Goal: Check status: Check status

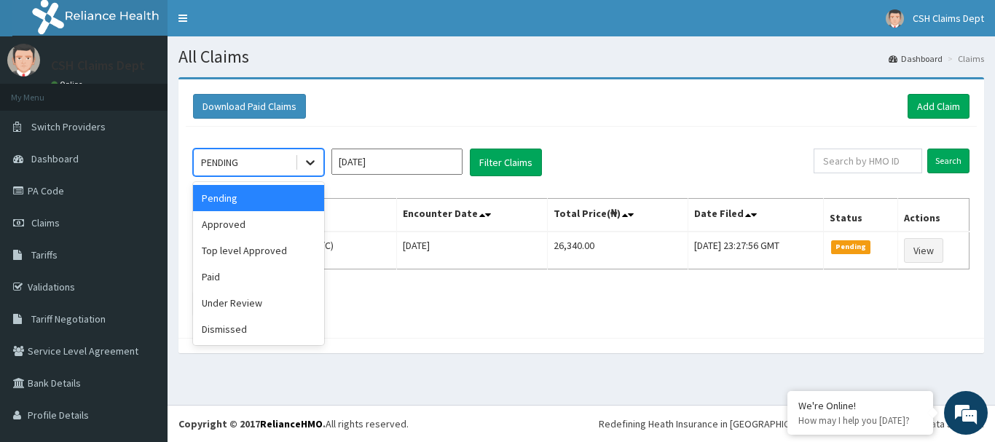
click at [310, 162] on icon at bounding box center [310, 162] width 15 height 15
click at [227, 228] on div "Approved" at bounding box center [258, 224] width 131 height 26
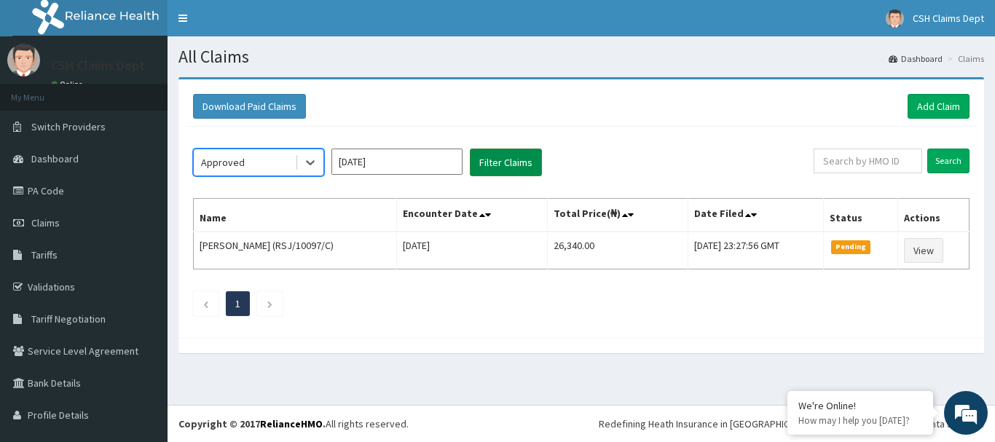
click at [500, 160] on button "Filter Claims" at bounding box center [506, 163] width 72 height 28
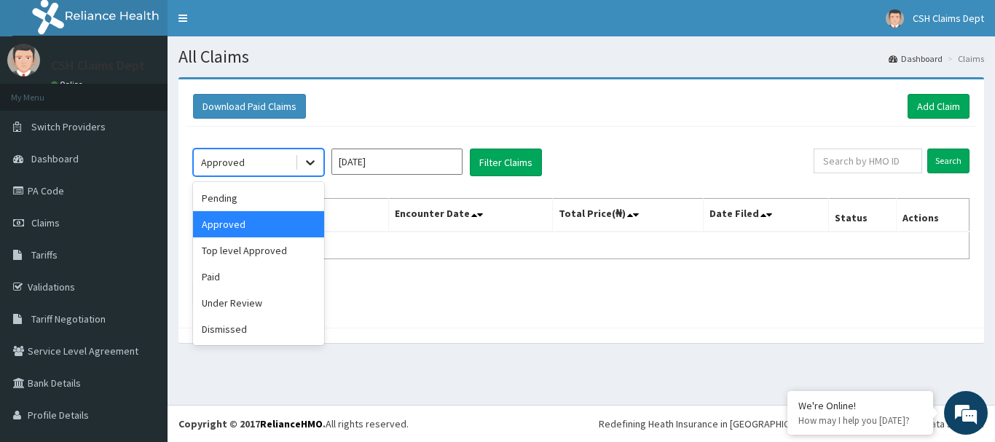
click at [308, 166] on icon at bounding box center [310, 162] width 15 height 15
click at [251, 256] on div "Top level Approved" at bounding box center [258, 251] width 131 height 26
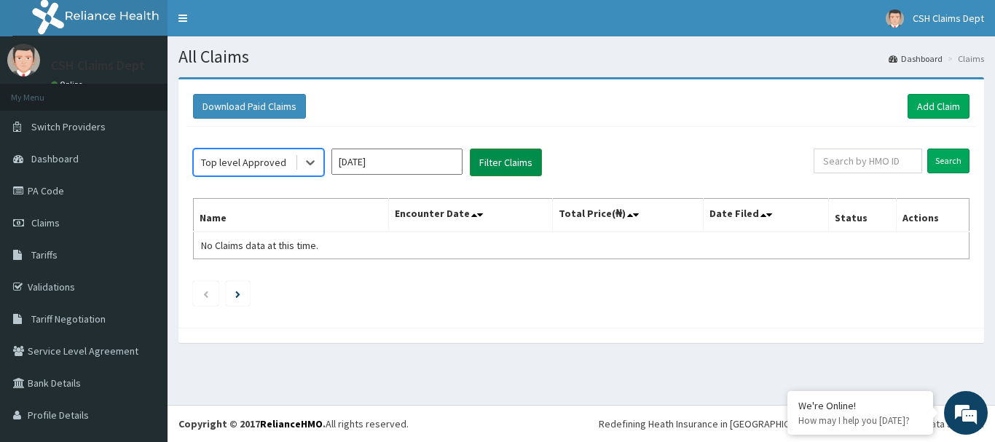
click at [486, 166] on button "Filter Claims" at bounding box center [506, 163] width 72 height 28
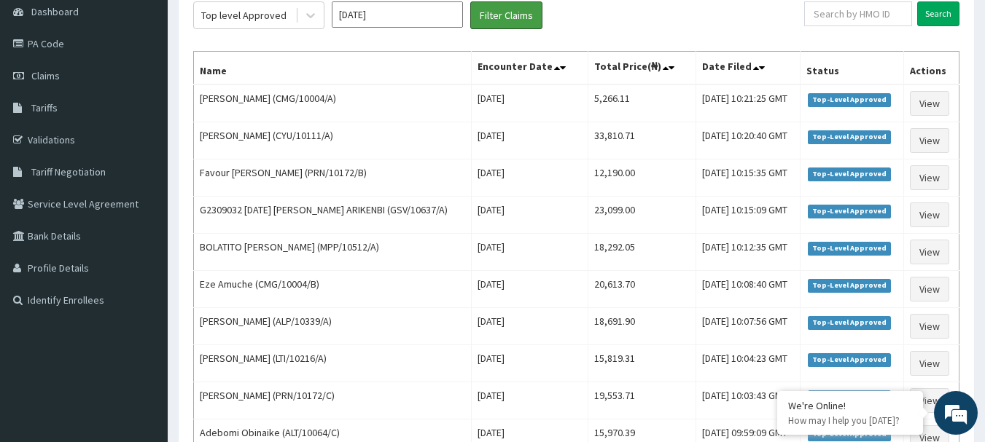
scroll to position [127, 0]
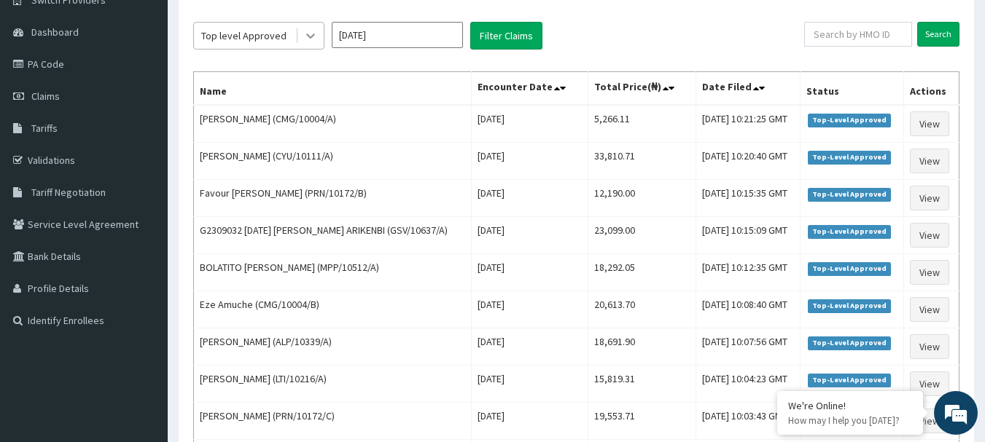
click at [313, 39] on icon at bounding box center [310, 35] width 15 height 15
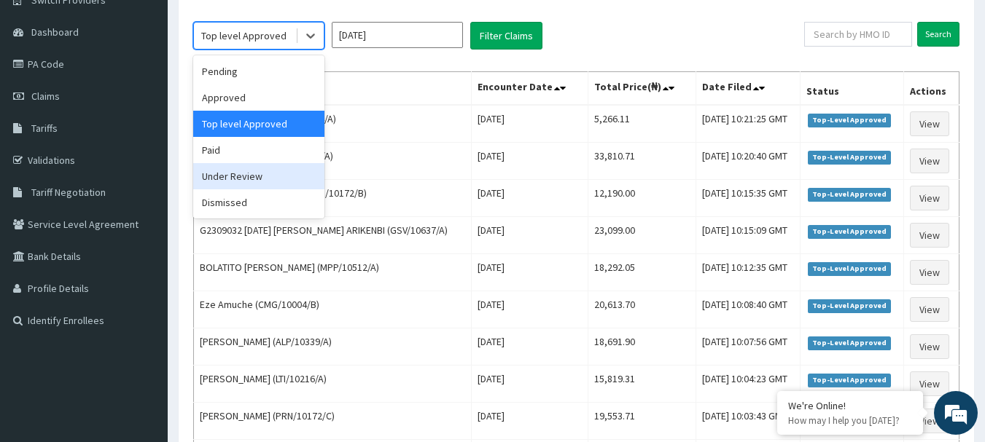
click at [227, 179] on div "Under Review" at bounding box center [258, 176] width 131 height 26
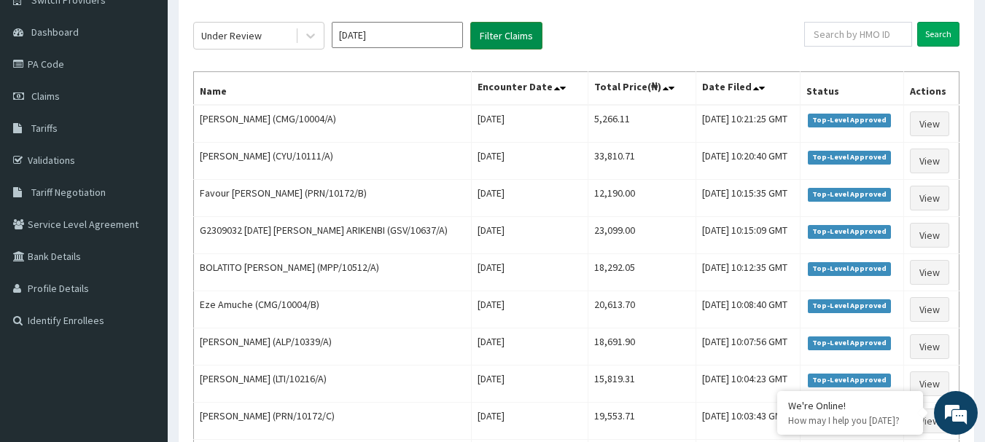
click at [486, 39] on button "Filter Claims" at bounding box center [506, 36] width 72 height 28
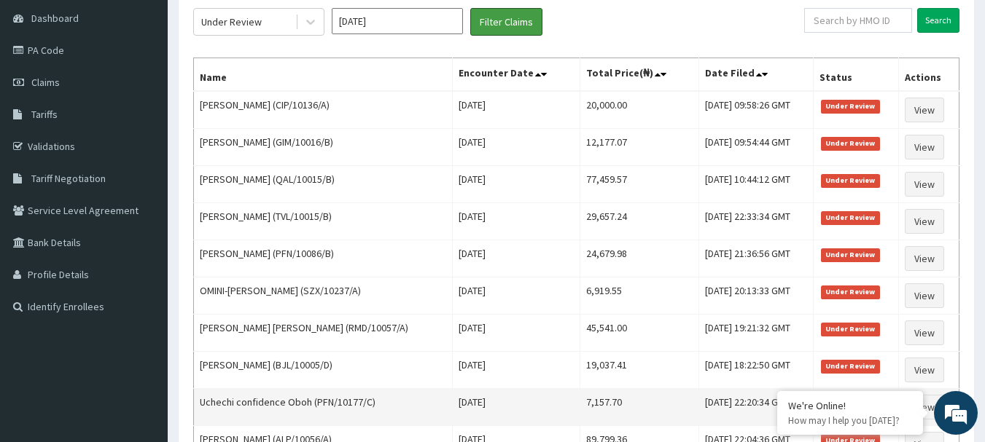
scroll to position [0, 0]
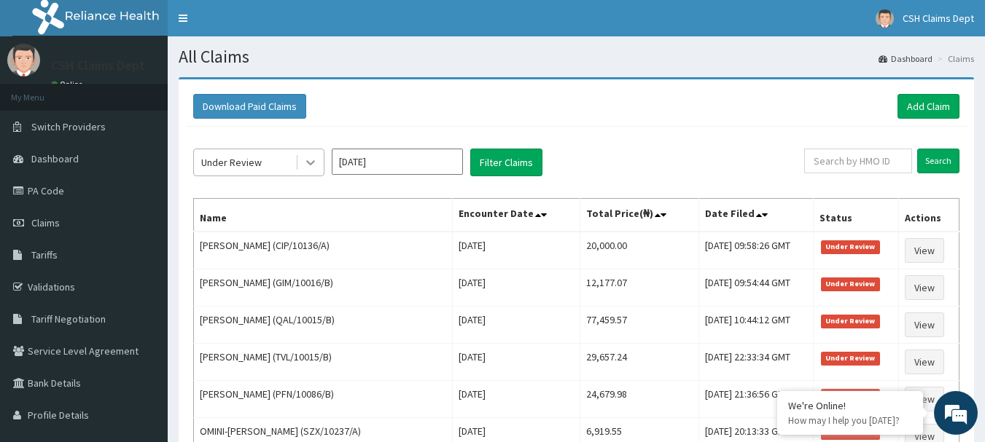
click at [305, 167] on icon at bounding box center [310, 162] width 15 height 15
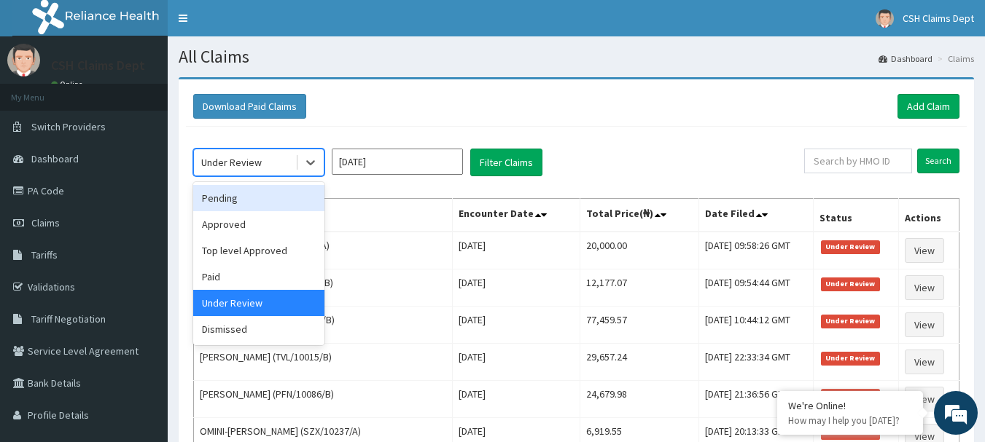
click at [232, 197] on div "Pending" at bounding box center [258, 198] width 131 height 26
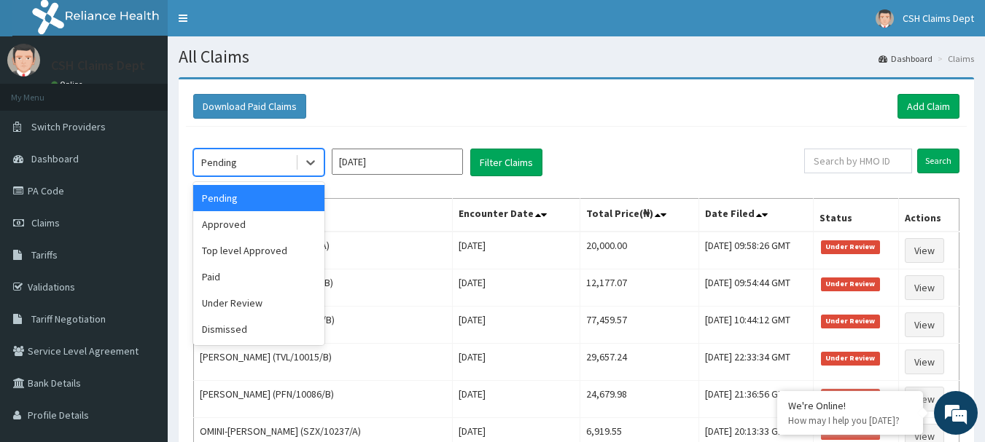
click at [240, 165] on div "Pending" at bounding box center [244, 162] width 101 height 23
click at [208, 279] on div "Paid" at bounding box center [258, 277] width 131 height 26
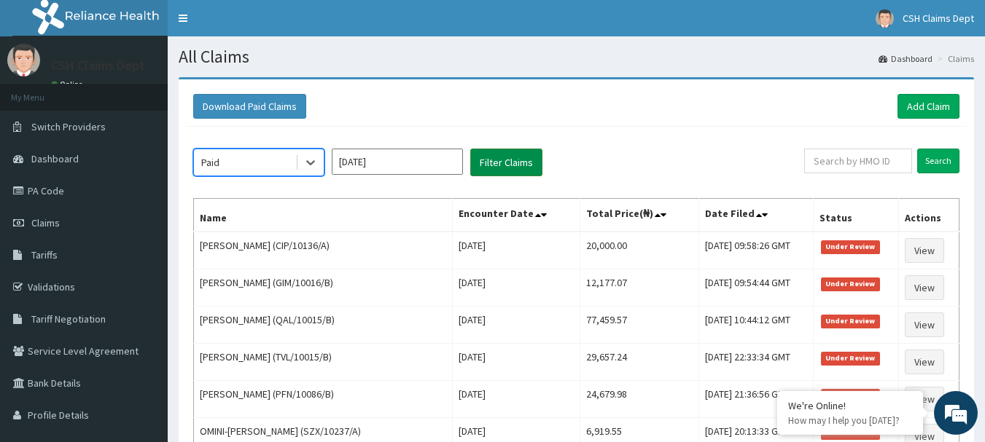
click at [508, 163] on button "Filter Claims" at bounding box center [506, 163] width 72 height 28
